Goal: Information Seeking & Learning: Learn about a topic

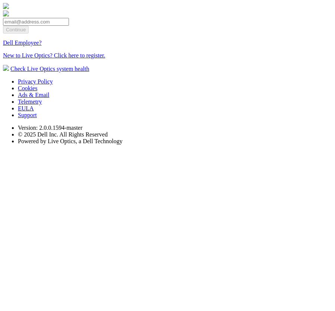
click at [69, 26] on input "email" at bounding box center [36, 22] width 66 height 8
type input "[EMAIL_ADDRESS][DOMAIN_NAME]"
click at [29, 34] on input "Continue" at bounding box center [16, 30] width 26 height 8
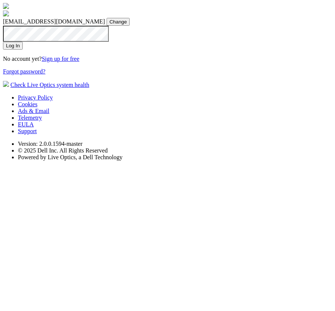
click at [23, 50] on input "Log In" at bounding box center [13, 46] width 20 height 8
click at [106, 88] on section "dpackadmin@liveoptics.com dpackadmin@liveoptics.com Change Invalid email or pas…" at bounding box center [167, 45] width 329 height 85
click at [23, 50] on input "Log In" at bounding box center [13, 46] width 20 height 8
click at [92, 88] on section "dpackadmin@liveoptics.com dpackadmin@liveoptics.com Change Invalid email or pas…" at bounding box center [167, 45] width 329 height 85
click at [94, 88] on section "dpackadmin@liveoptics.com dpackadmin@liveoptics.com Change Invalid email or pas…" at bounding box center [167, 45] width 329 height 85
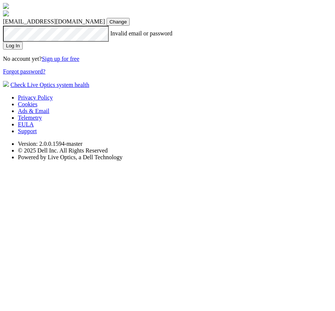
click at [244, 88] on section "dpackadmin@liveoptics.com dpackadmin@liveoptics.com Change Invalid email or pas…" at bounding box center [167, 45] width 329 height 85
click at [23, 50] on input "Log In" at bounding box center [13, 46] width 20 height 8
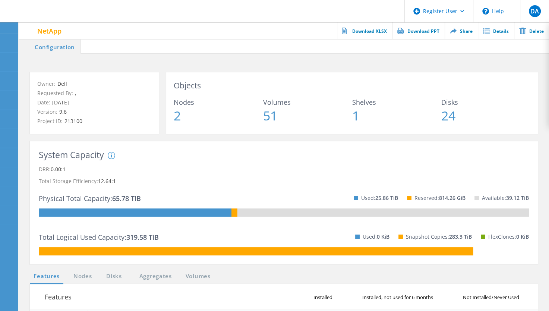
click at [335, 70] on div "Owner: Dell Requested By: , Date: 06/30/2025 Version: 9.6 Project ID: 213100 Ob…" at bounding box center [284, 103] width 530 height 76
click at [97, 48] on span at bounding box center [315, 46] width 468 height 15
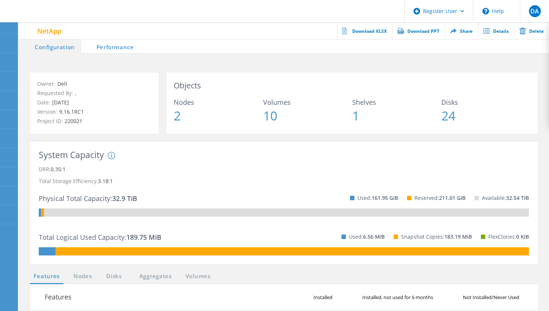
drag, startPoint x: 328, startPoint y: 309, endPoint x: 315, endPoint y: 149, distance: 160.4
click at [315, 149] on div "System Capacity System DRR represents DRR w/o SnapShots and FlexClones for newe…" at bounding box center [284, 202] width 508 height 123
click at [117, 57] on div "Owner: Dell Requested By: , Date: 09/03/2025 Version: 9.16.1RC1 Project ID: 220…" at bounding box center [284, 297] width 530 height 486
click at [116, 47] on li "Performance" at bounding box center [110, 46] width 59 height 15
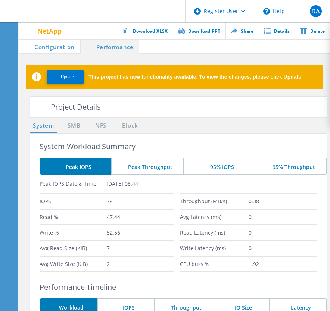
click at [48, 48] on li "Configuration" at bounding box center [50, 46] width 62 height 15
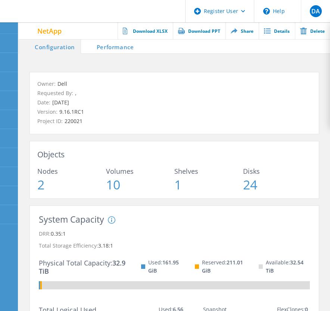
click at [137, 86] on p "Owner: Dell" at bounding box center [174, 84] width 274 height 8
click at [105, 43] on li "Performance" at bounding box center [110, 46] width 59 height 15
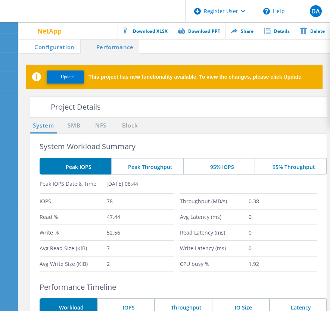
click at [159, 45] on span at bounding box center [234, 46] width 190 height 15
click at [58, 41] on li "Configuration" at bounding box center [50, 46] width 62 height 15
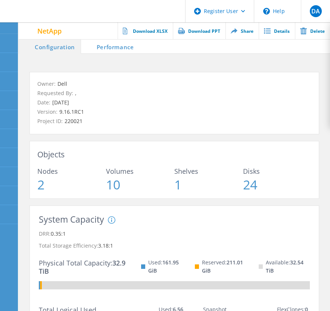
click at [119, 45] on li "Performance" at bounding box center [110, 46] width 59 height 15
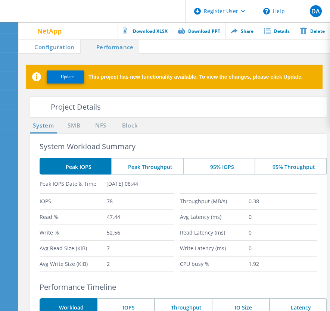
click at [168, 44] on span at bounding box center [234, 46] width 190 height 15
click at [80, 127] on link "SMB" at bounding box center [74, 125] width 16 height 9
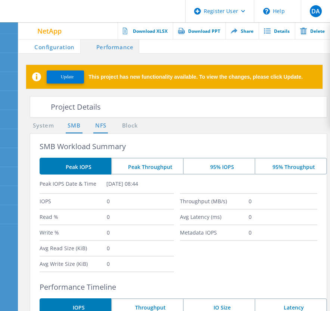
click at [105, 123] on link "NFS" at bounding box center [100, 125] width 15 height 9
click at [129, 124] on link "Block" at bounding box center [129, 125] width 21 height 9
click at [54, 108] on span at bounding box center [43, 107] width 37 height 37
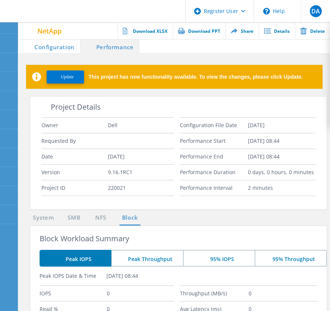
click at [39, 101] on span at bounding box center [43, 104] width 37 height 37
